Goal: Task Accomplishment & Management: Complete application form

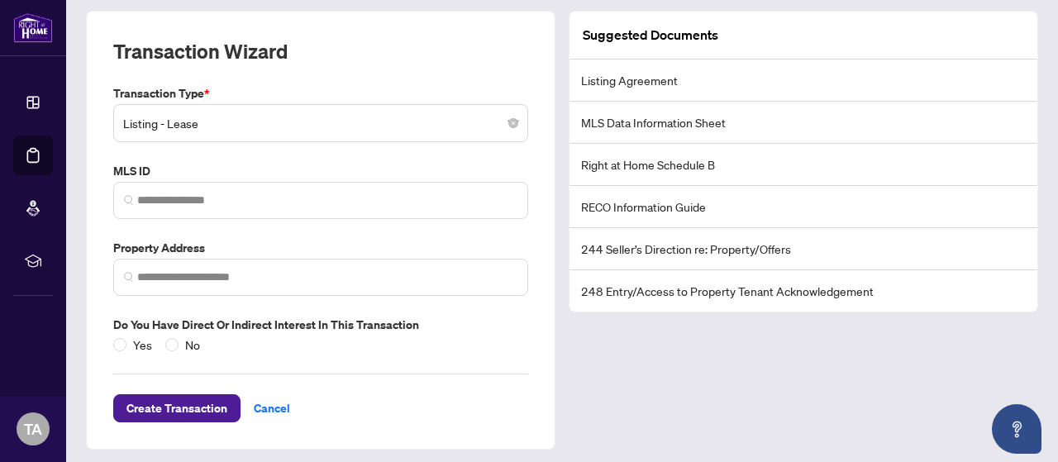
scroll to position [91, 0]
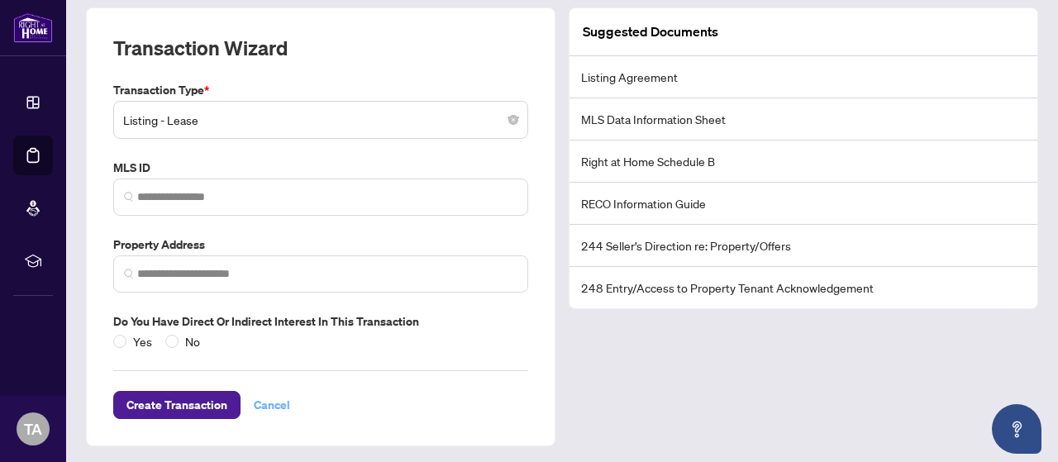
click at [266, 411] on span "Cancel" at bounding box center [272, 405] width 36 height 26
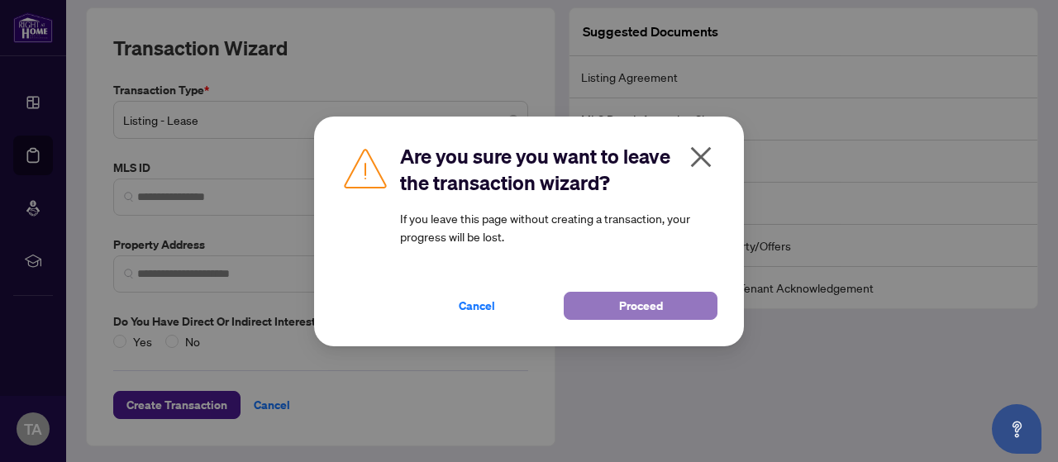
click at [630, 300] on span "Proceed" at bounding box center [641, 306] width 44 height 26
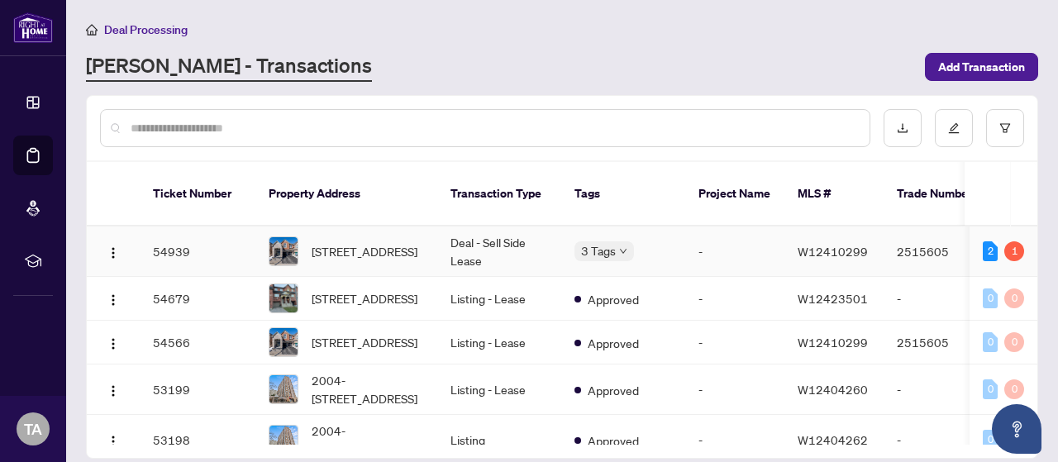
click at [535, 232] on td "Deal - Sell Side Lease" at bounding box center [499, 251] width 124 height 50
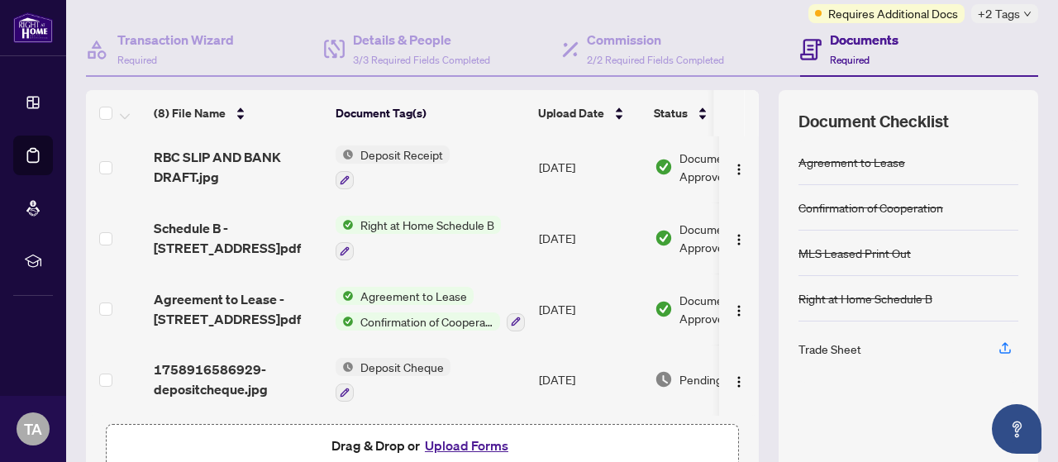
scroll to position [228, 0]
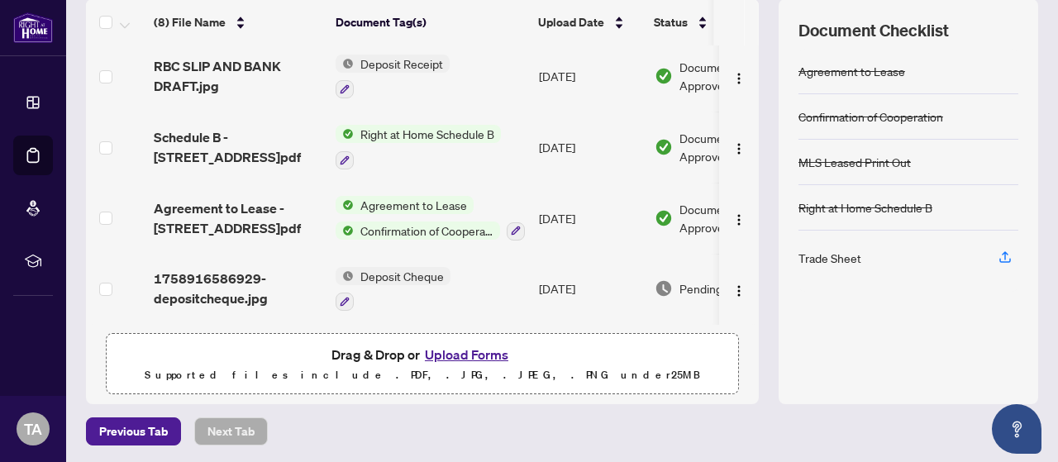
click at [452, 351] on button "Upload Forms" at bounding box center [466, 354] width 93 height 21
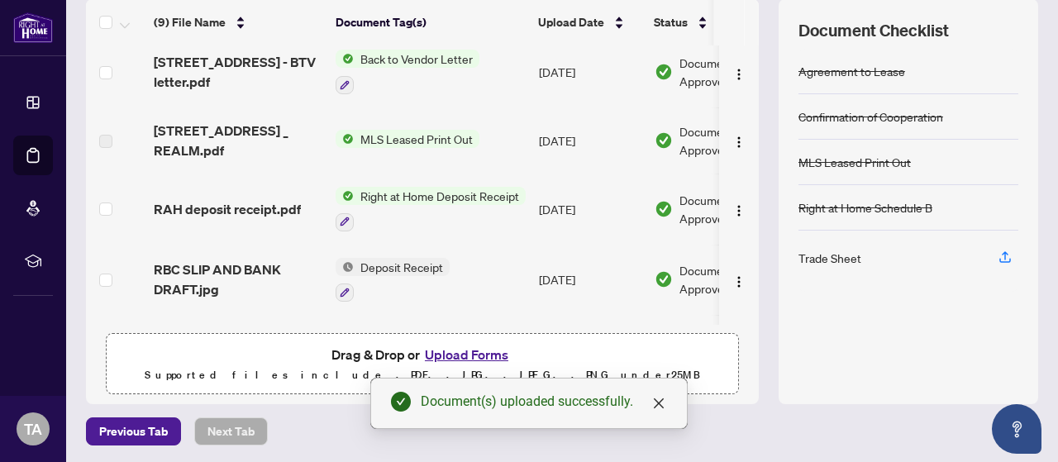
scroll to position [0, 0]
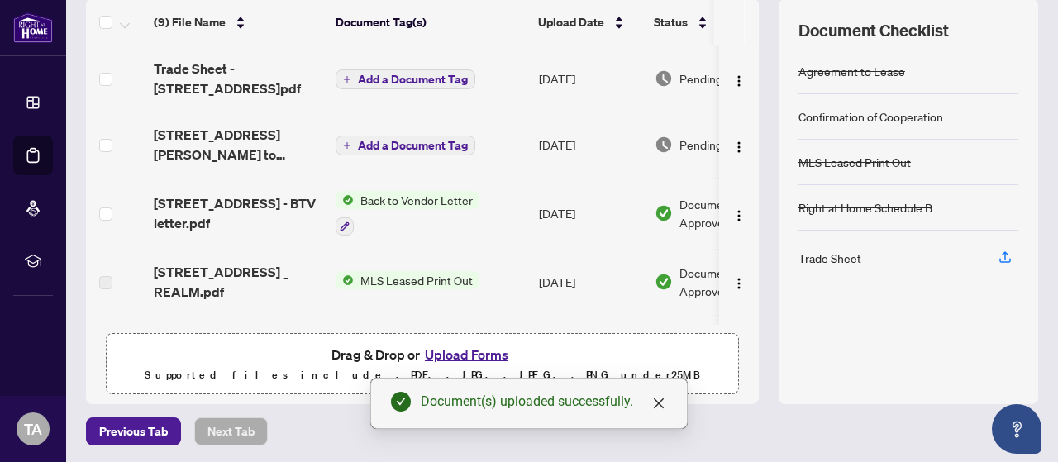
click at [383, 76] on span "Add a Document Tag" at bounding box center [413, 80] width 110 height 12
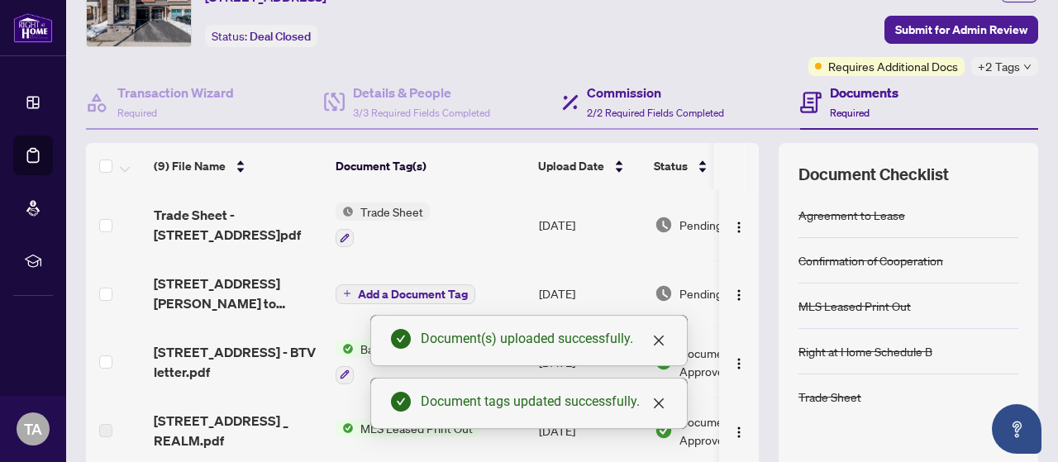
scroll to position [63, 0]
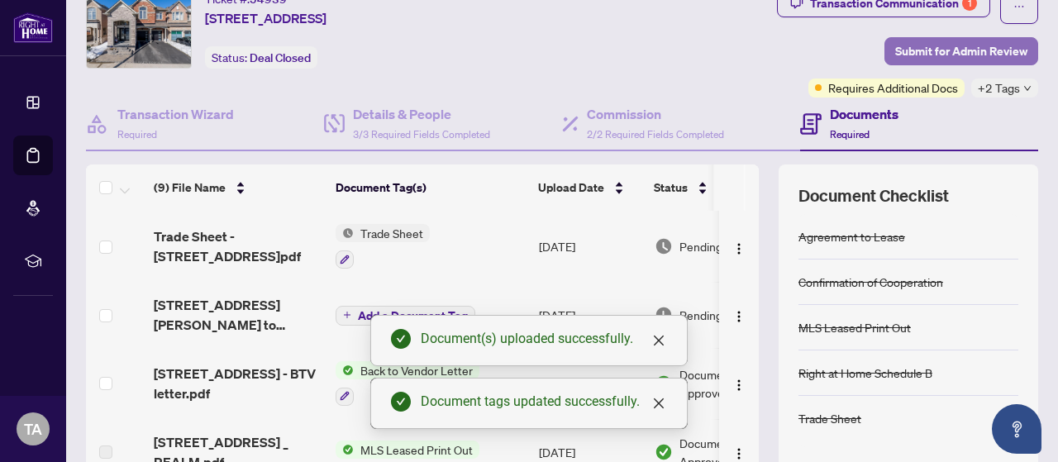
click at [941, 41] on span "Submit for Admin Review" at bounding box center [961, 51] width 132 height 26
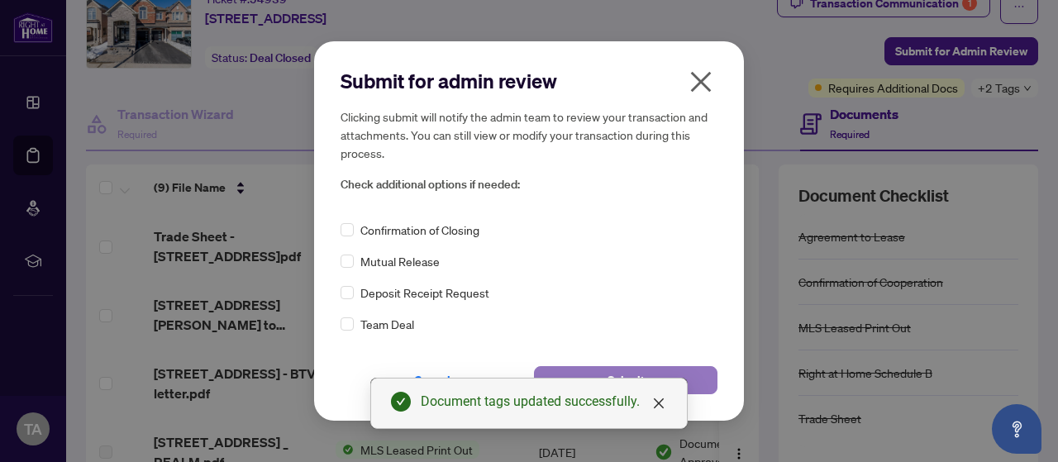
click at [693, 376] on button "Submit" at bounding box center [625, 380] width 183 height 28
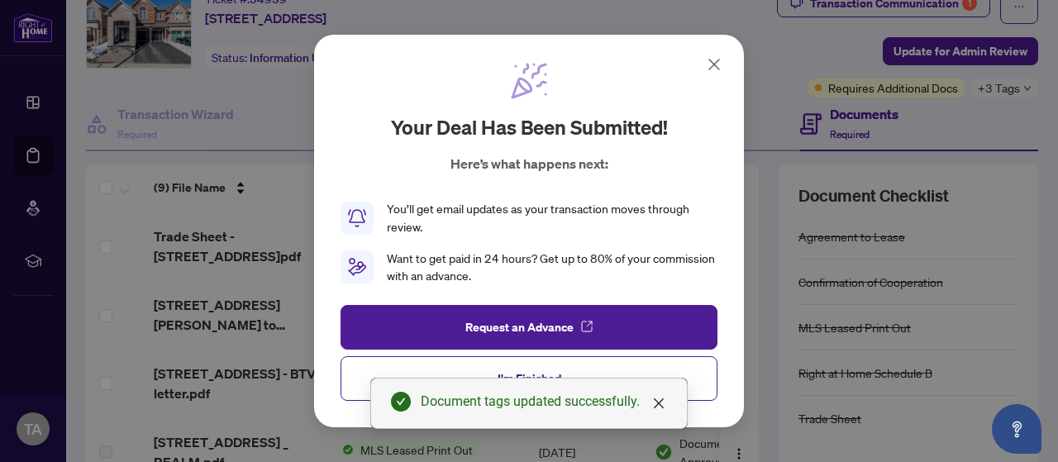
click at [680, 383] on div "Document tags updated successfully." at bounding box center [528, 403] width 317 height 51
click at [684, 381] on div "Document tags updated successfully." at bounding box center [528, 403] width 317 height 51
click at [689, 377] on button "I'm Finished" at bounding box center [528, 378] width 377 height 45
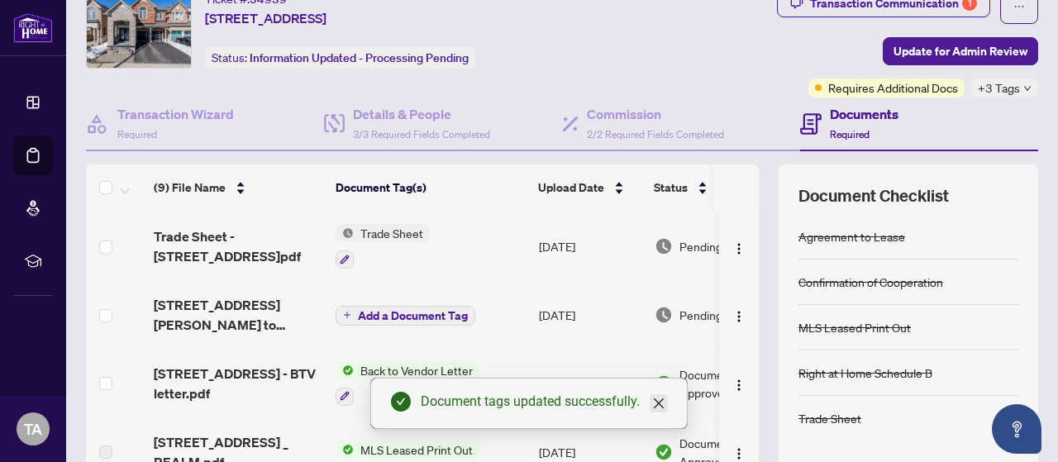
click at [659, 401] on icon "close" at bounding box center [658, 403] width 13 height 13
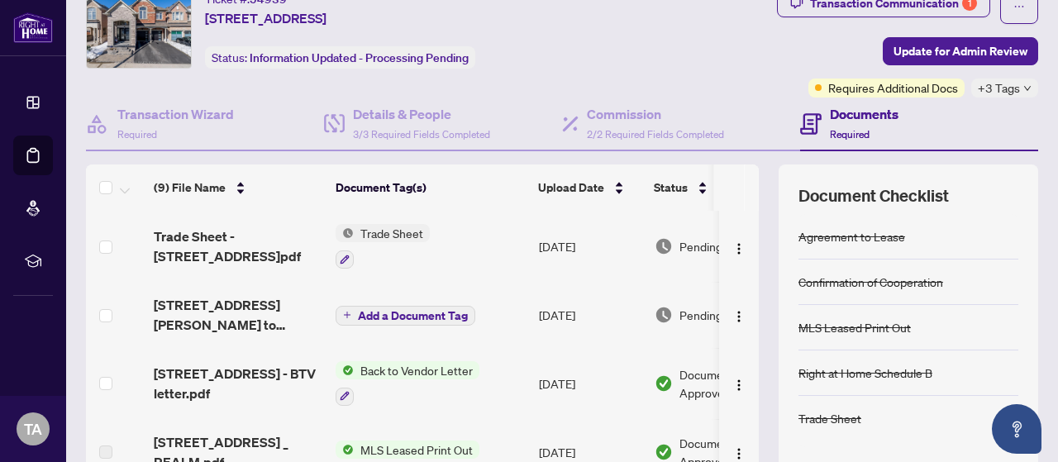
scroll to position [0, 0]
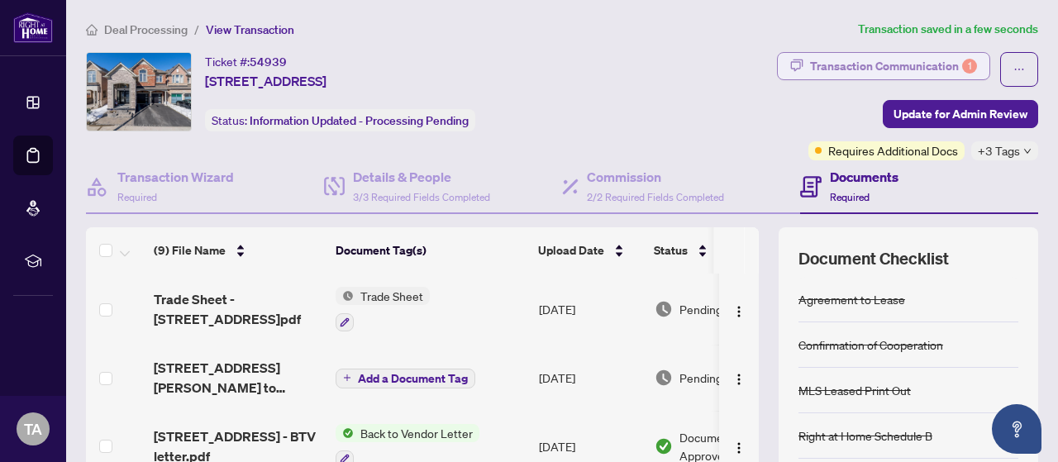
click at [888, 77] on div "Transaction Communication 1" at bounding box center [893, 66] width 167 height 26
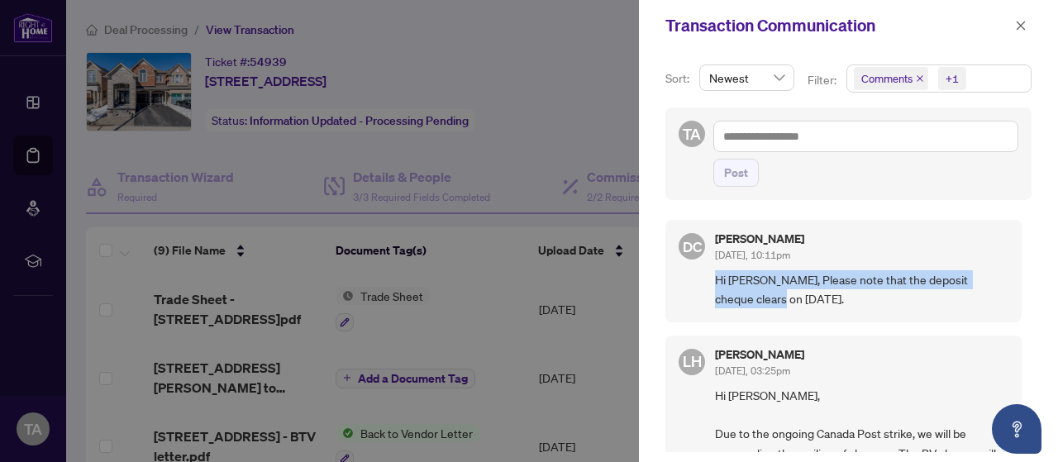
drag, startPoint x: 742, startPoint y: 298, endPoint x: 699, endPoint y: 282, distance: 46.0
click at [699, 282] on div "DC [PERSON_NAME] [DATE], 10:11pm Hi [PERSON_NAME], Please note that the deposit…" at bounding box center [843, 271] width 356 height 102
click at [1020, 26] on icon "close" at bounding box center [1020, 25] width 9 height 9
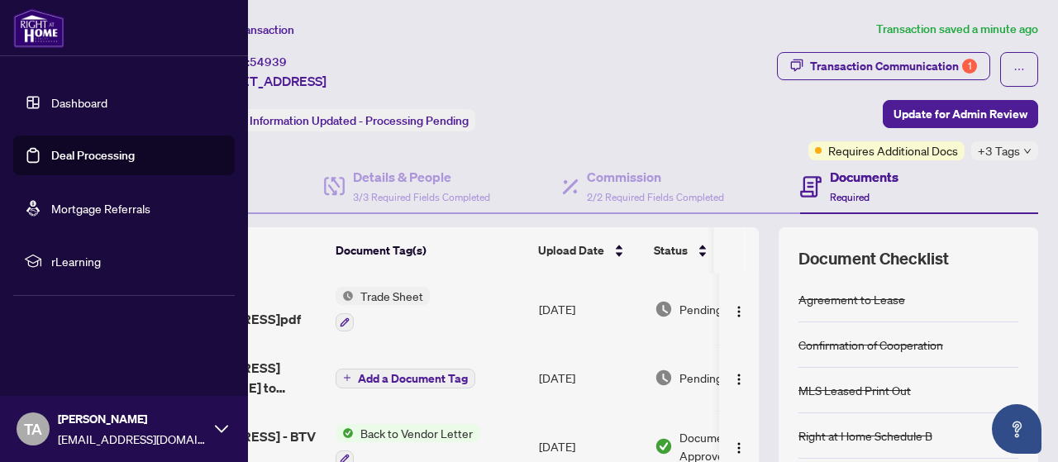
drag, startPoint x: 35, startPoint y: 149, endPoint x: 91, endPoint y: 150, distance: 56.2
click at [51, 149] on link "Deal Processing" at bounding box center [92, 155] width 83 height 15
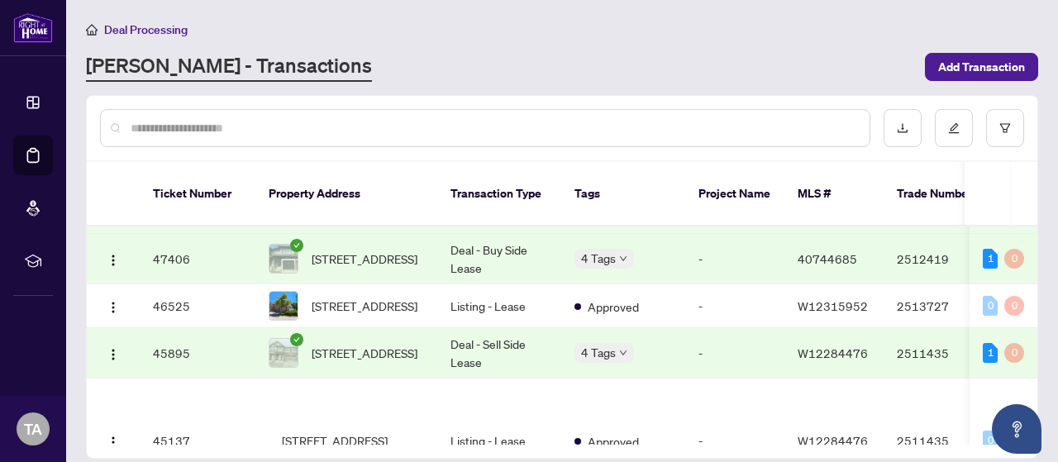
scroll to position [790, 0]
